Goal: Task Accomplishment & Management: Manage account settings

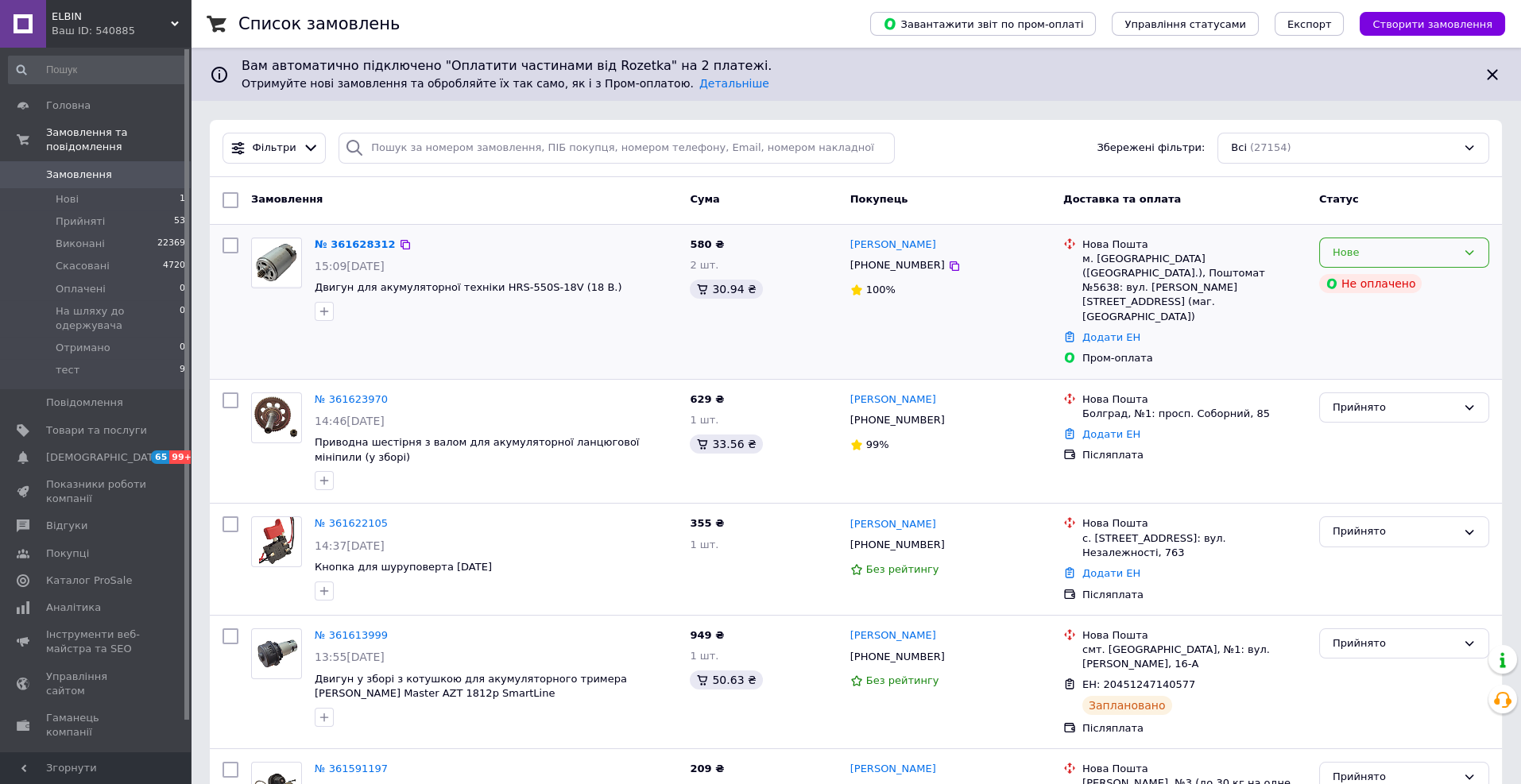
click at [1401, 240] on div "Нове" at bounding box center [1404, 253] width 170 height 31
click at [1403, 278] on li "Прийнято" at bounding box center [1404, 285] width 169 height 29
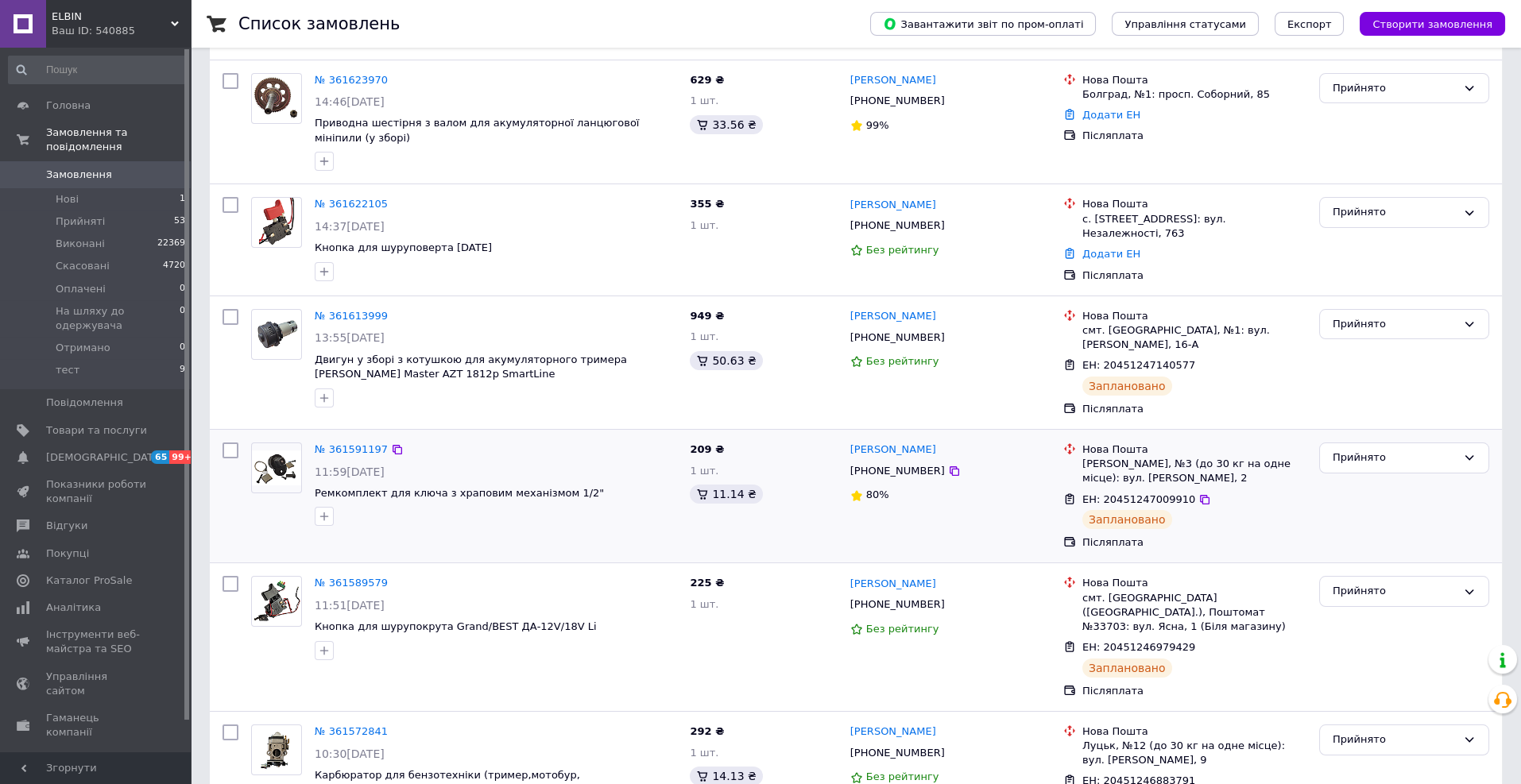
scroll to position [318, 0]
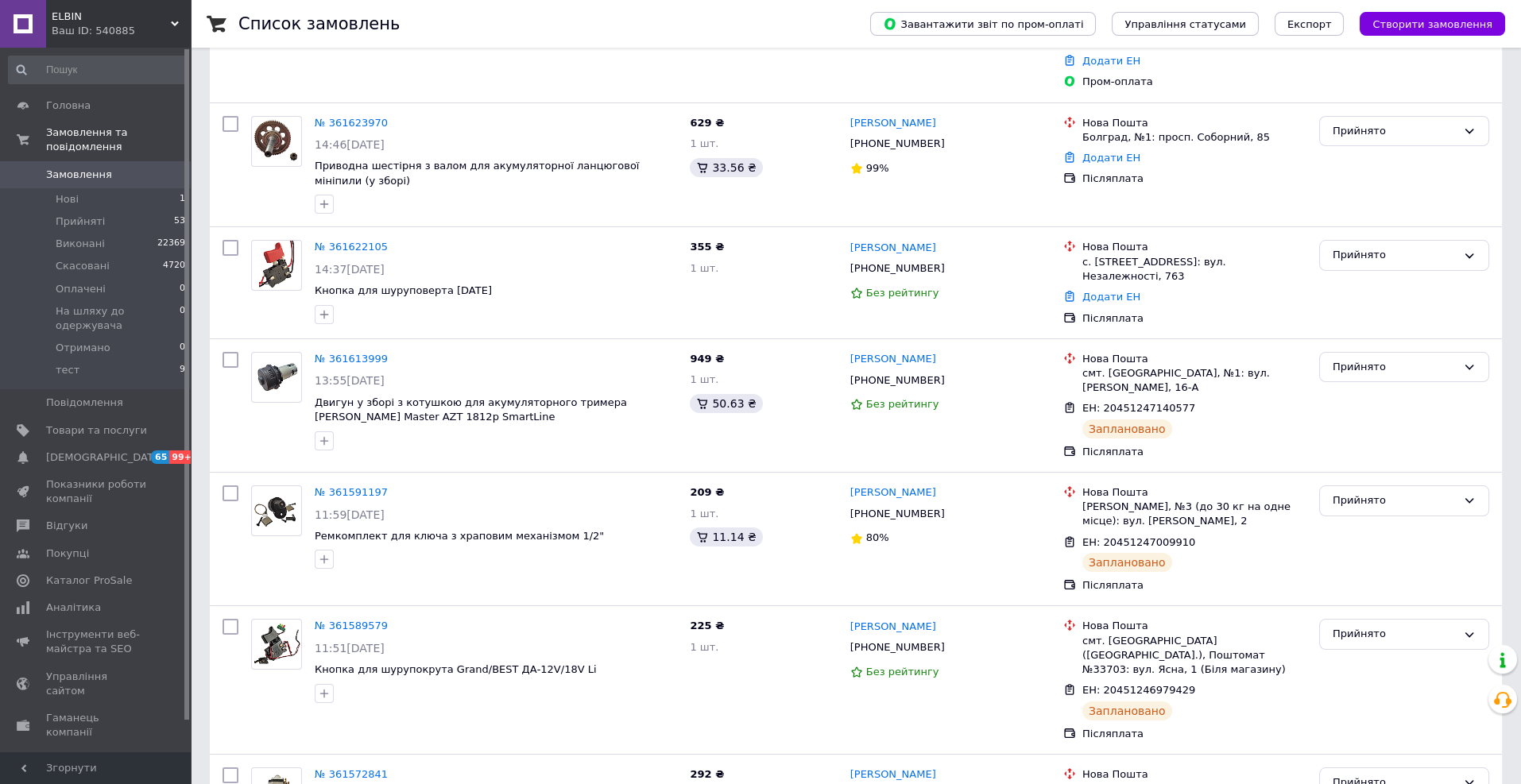
click at [90, 168] on span "Замовлення" at bounding box center [79, 175] width 66 height 15
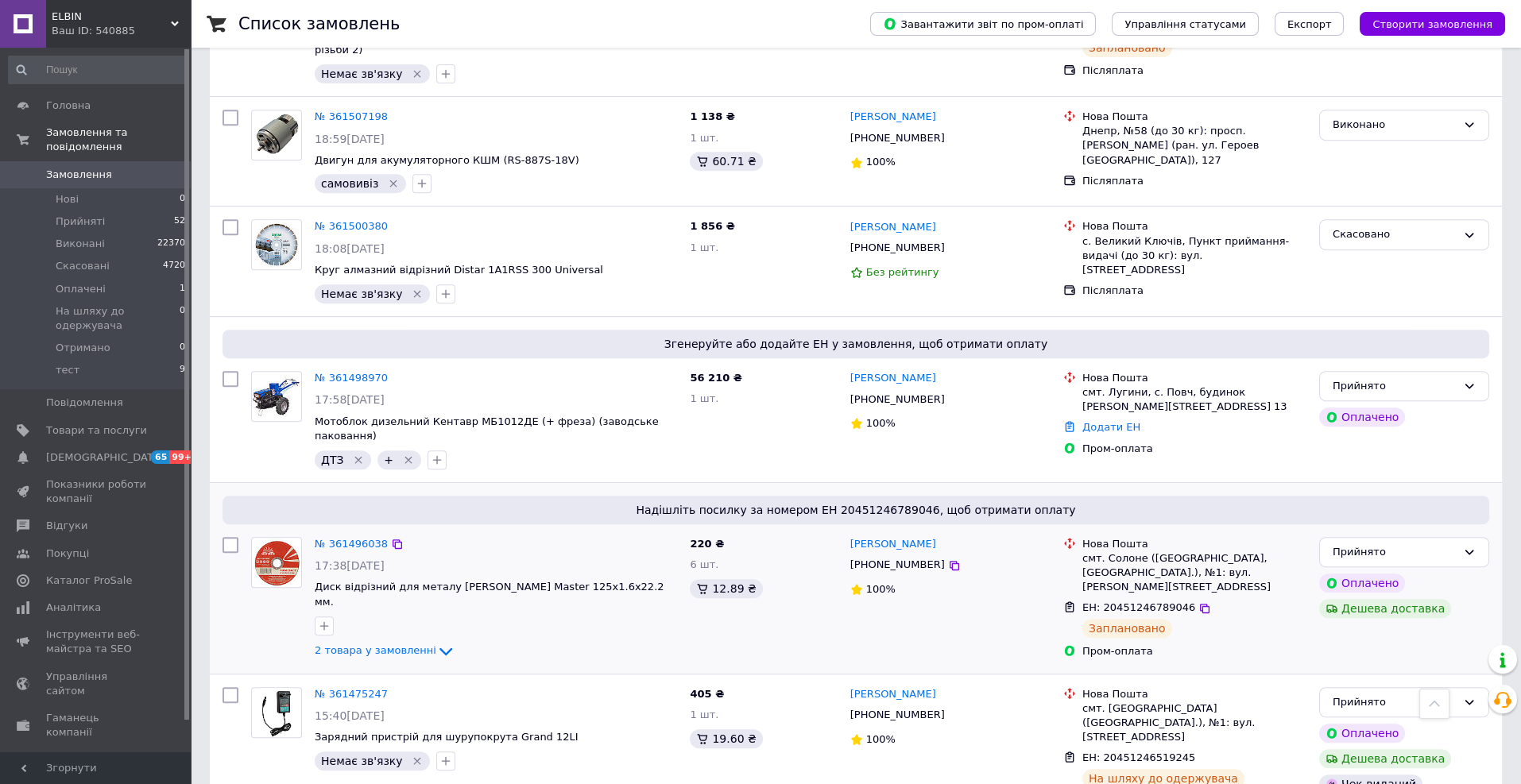
scroll to position [1902, 0]
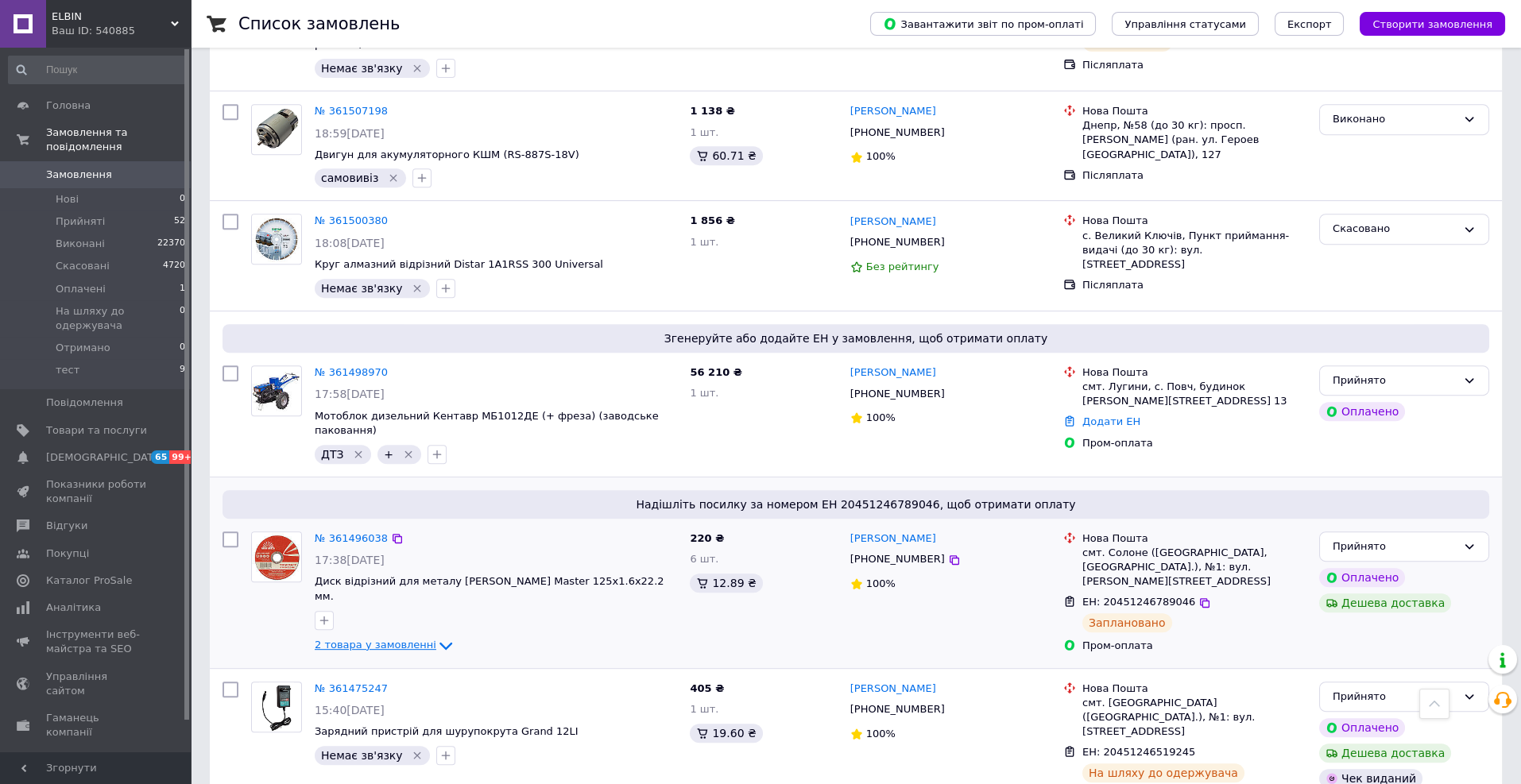
click at [412, 639] on span "2 товара у замовленні" at bounding box center [375, 645] width 121 height 12
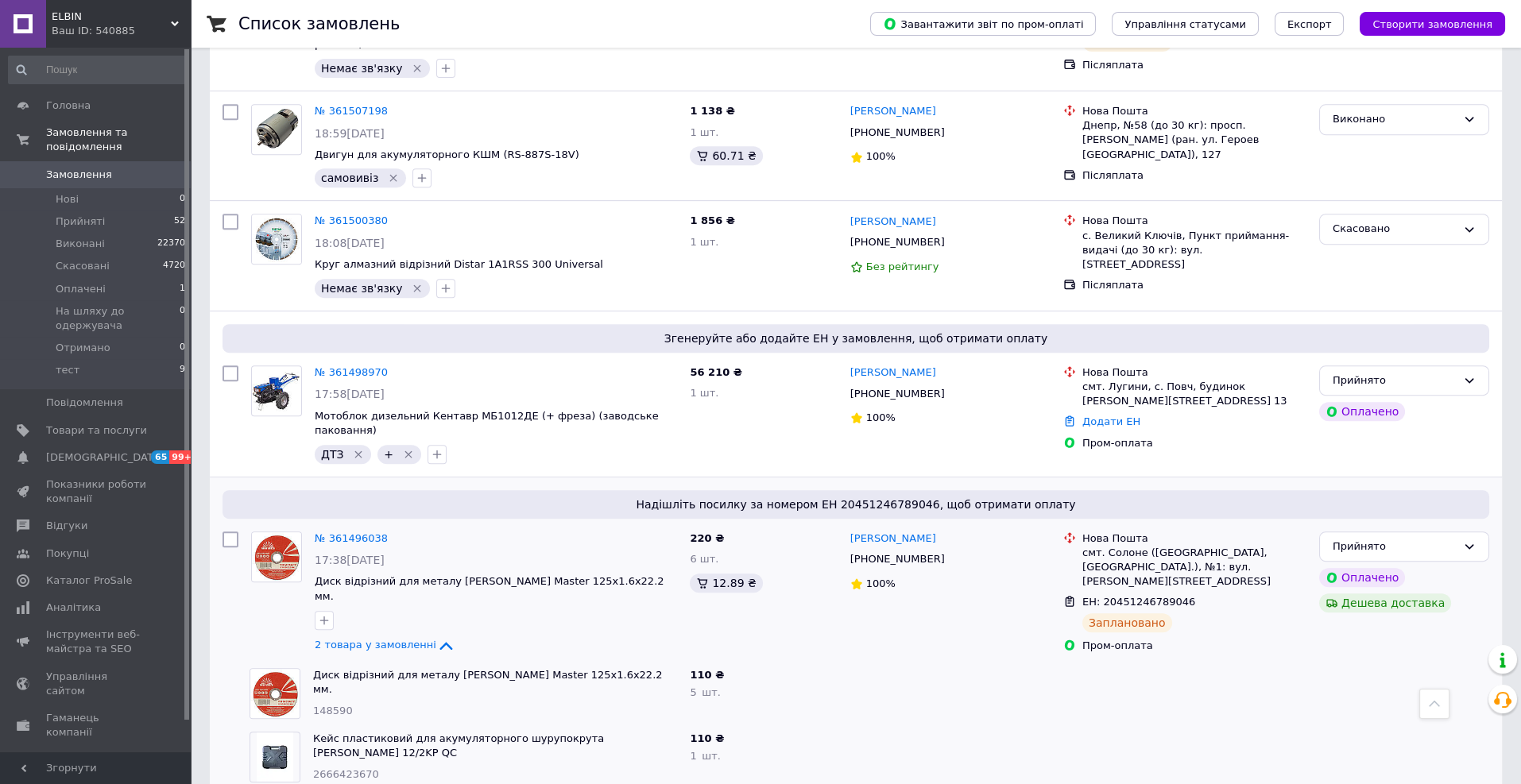
click at [541, 662] on div "Диск відрізний для металу Vitals Master 125х1.6х22.2 мм. 148590" at bounding box center [495, 694] width 377 height 64
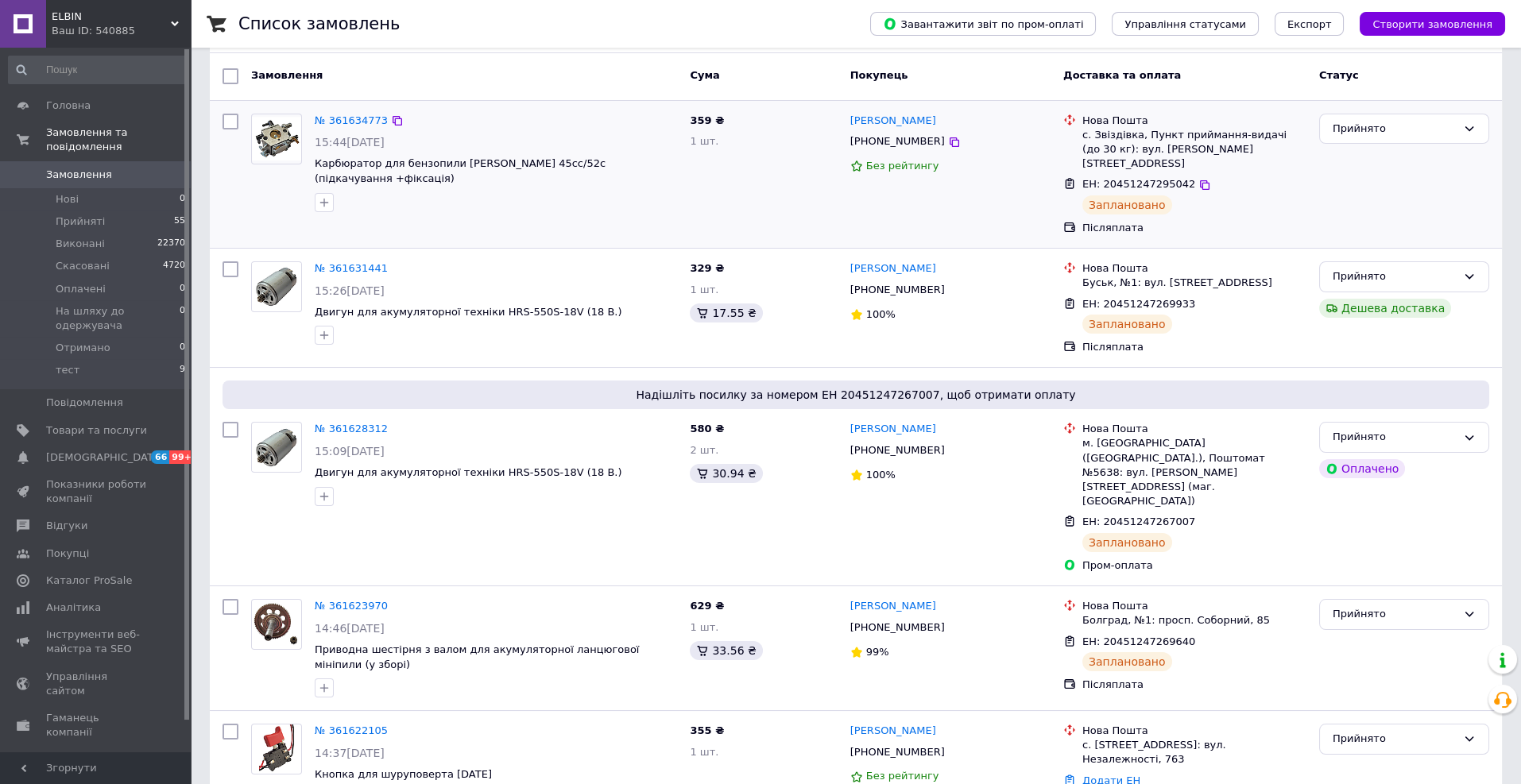
scroll to position [122, 0]
